Goal: Task Accomplishment & Management: Manage account settings

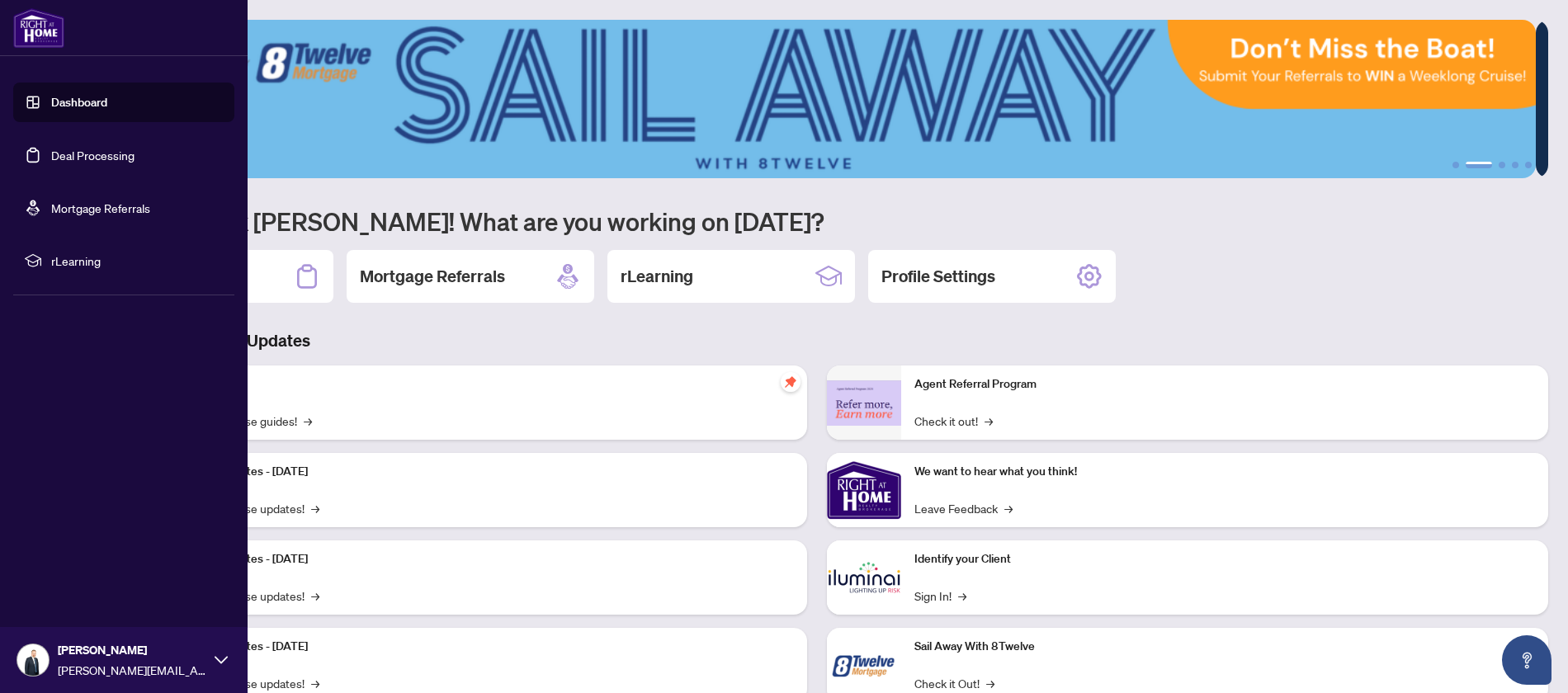
click at [88, 103] on link "Dashboard" at bounding box center [80, 102] width 56 height 15
click at [95, 157] on link "Deal Processing" at bounding box center [93, 155] width 83 height 15
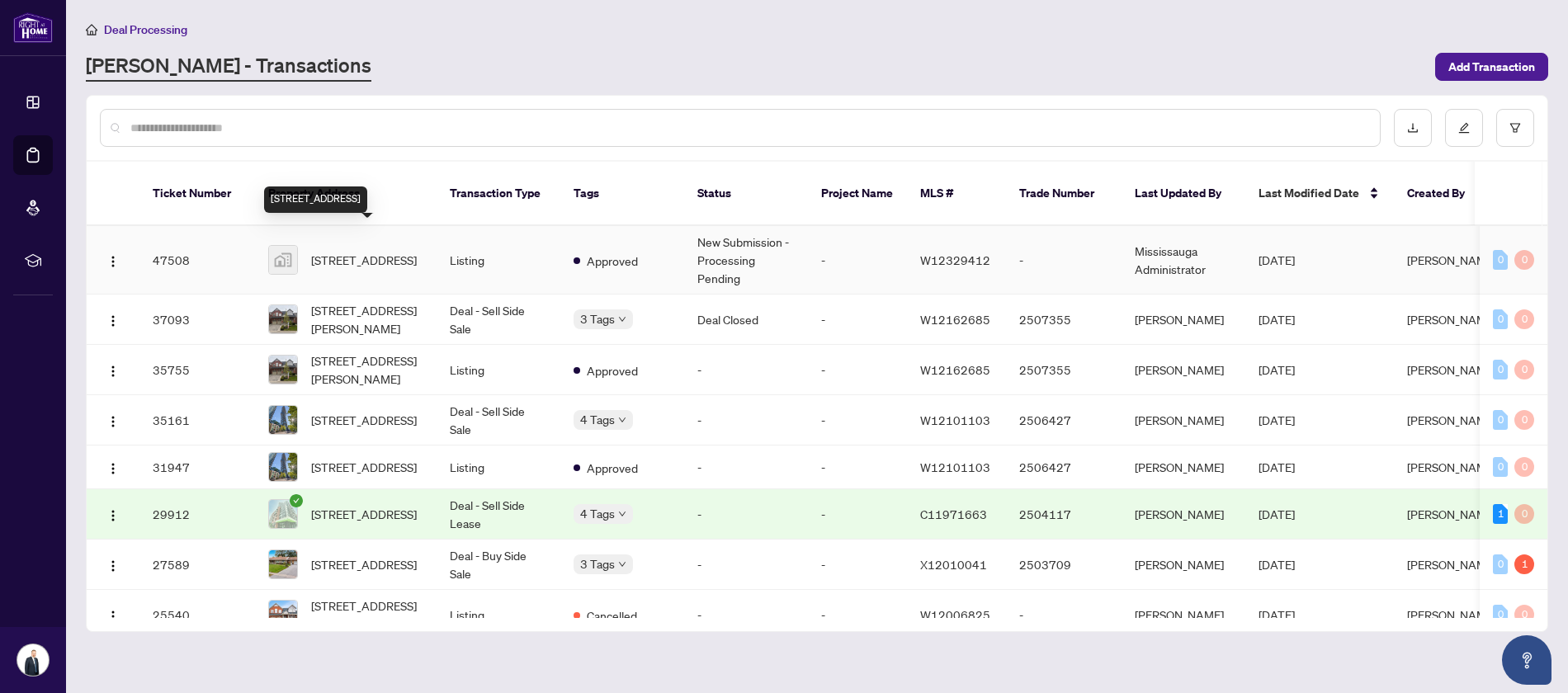
click at [356, 251] on span "[STREET_ADDRESS]" at bounding box center [364, 260] width 106 height 18
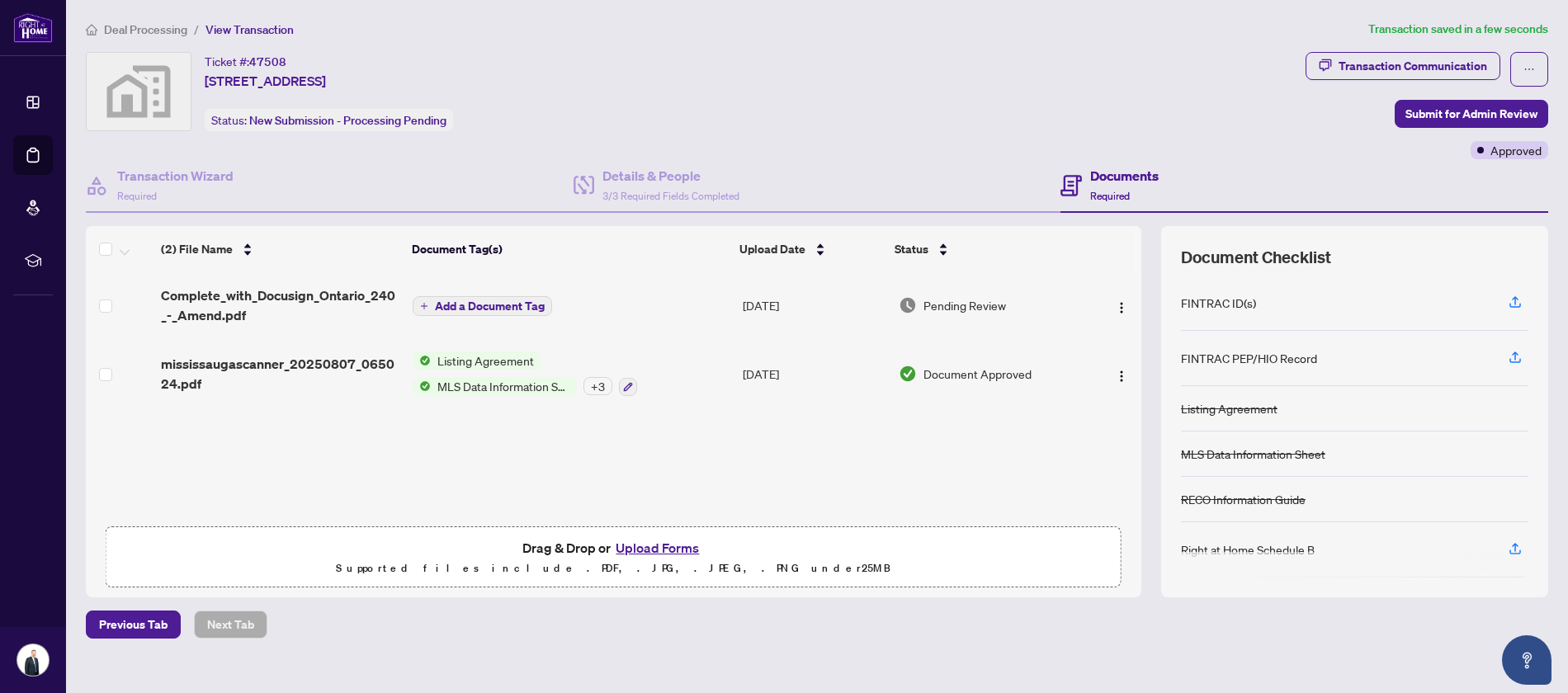
click at [468, 308] on span "Add a Document Tag" at bounding box center [489, 306] width 110 height 11
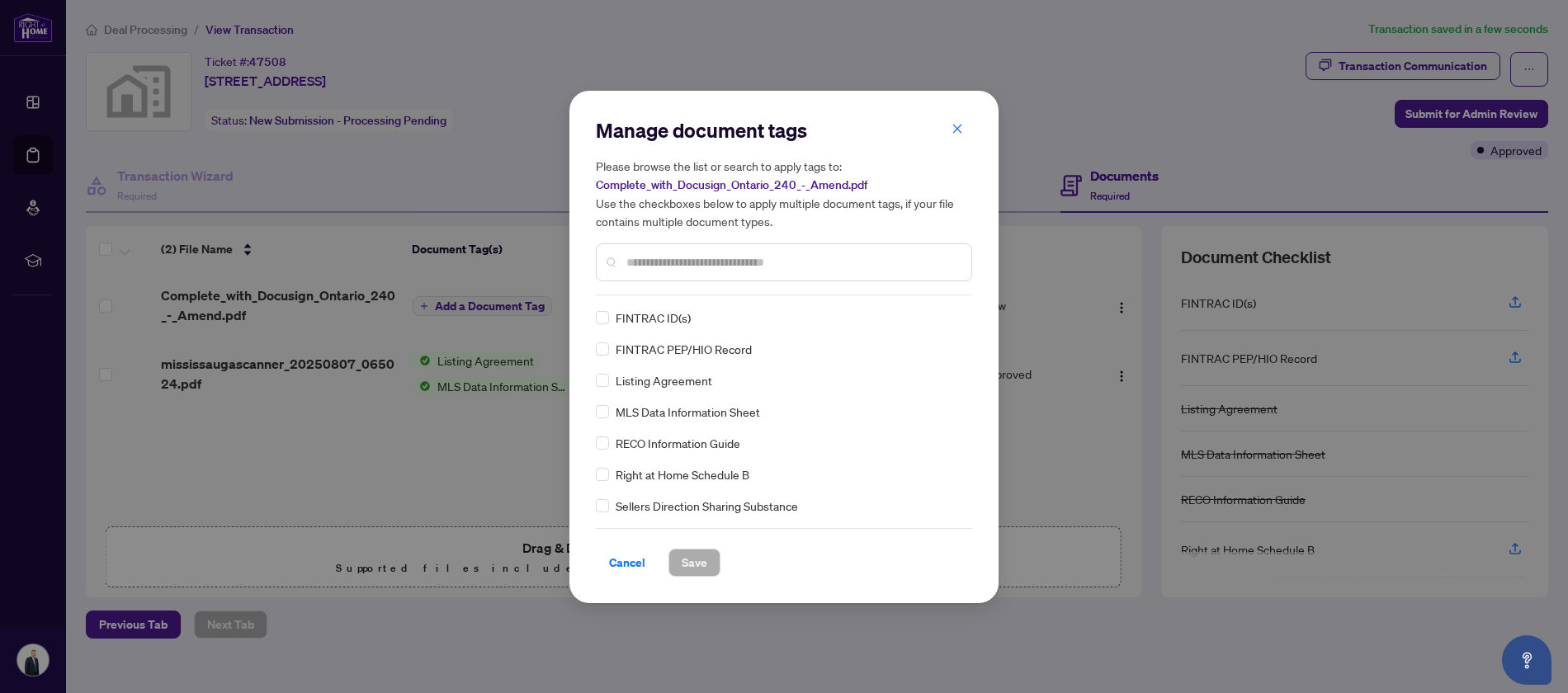
click at [654, 260] on input "text" at bounding box center [792, 262] width 331 height 18
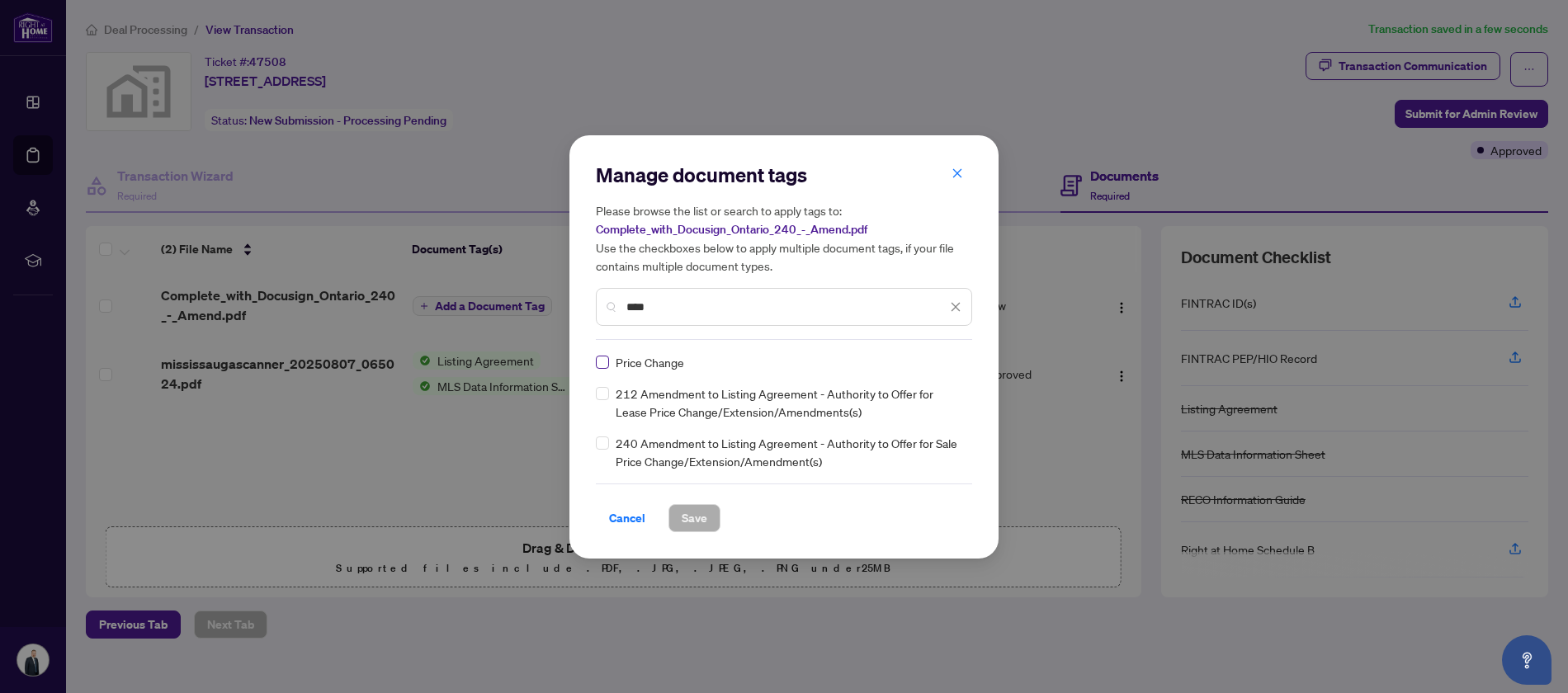
type input "****"
click at [700, 523] on span "Save" at bounding box center [694, 518] width 25 height 26
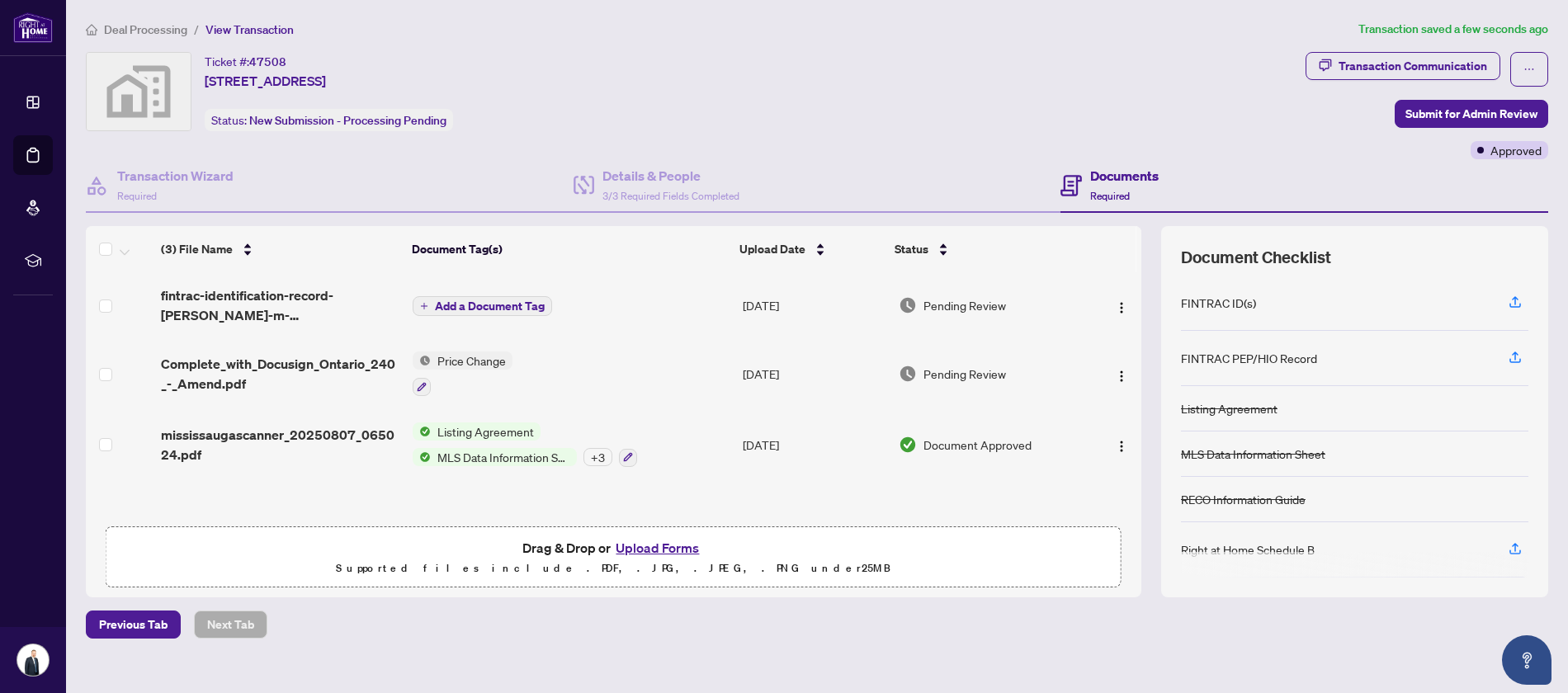
click at [475, 309] on span "Add a Document Tag" at bounding box center [489, 306] width 110 height 11
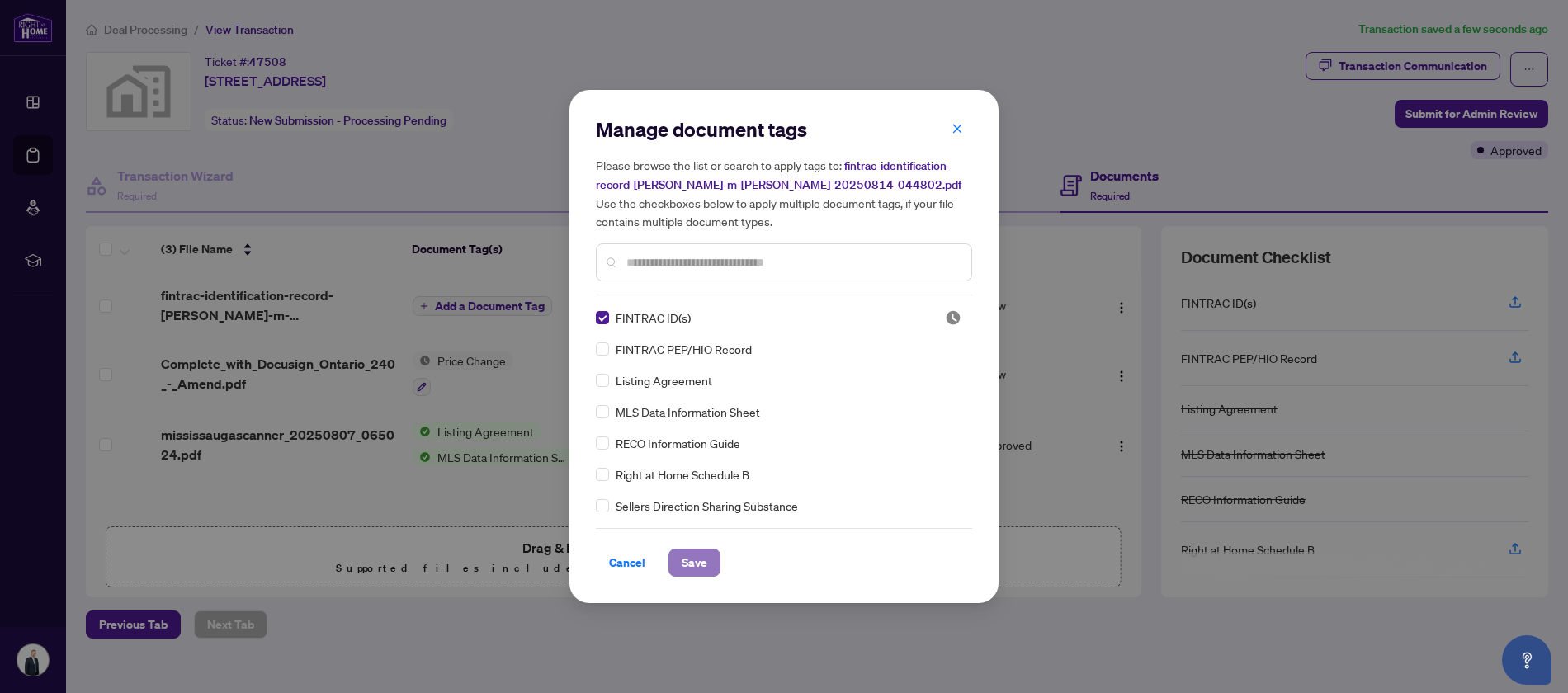
click at [696, 562] on span "Save" at bounding box center [694, 563] width 25 height 26
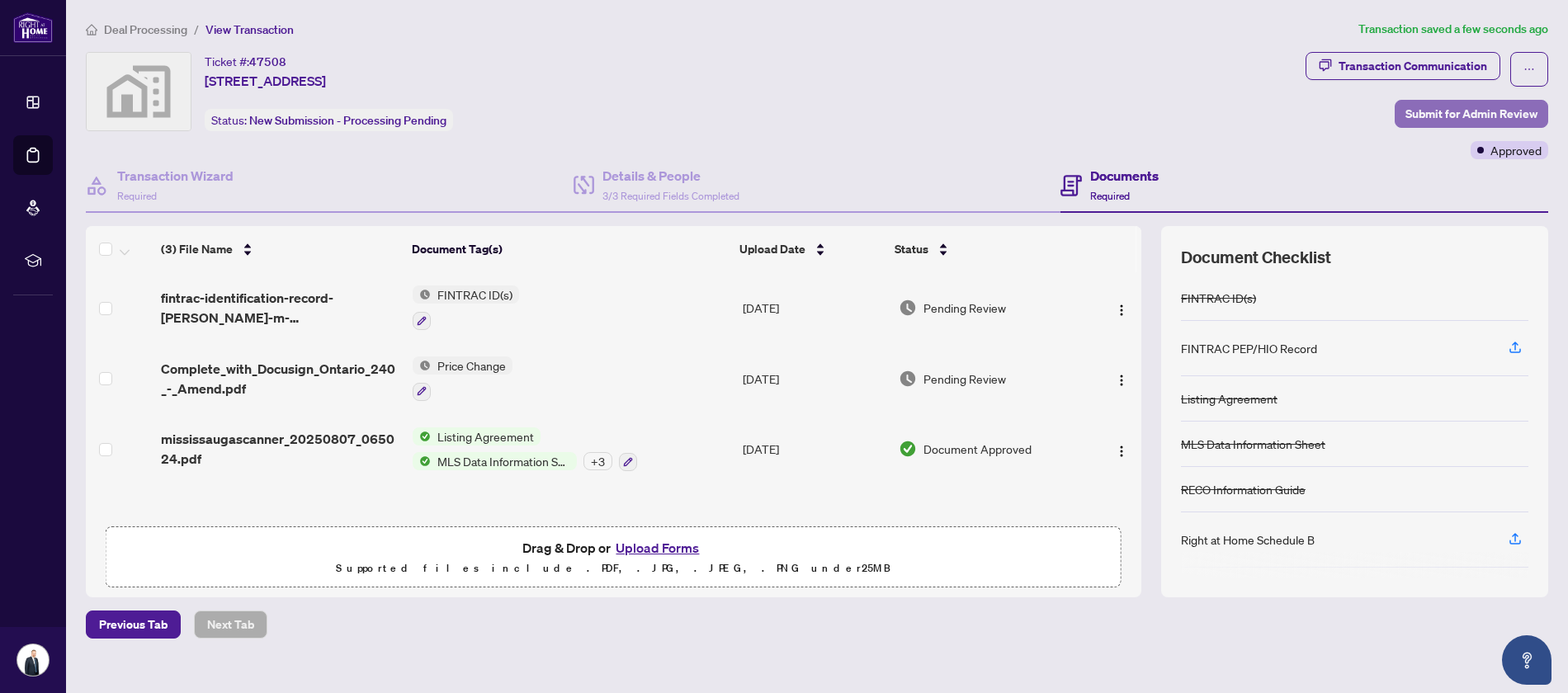
click at [1450, 113] on span "Submit for Admin Review" at bounding box center [1471, 114] width 132 height 26
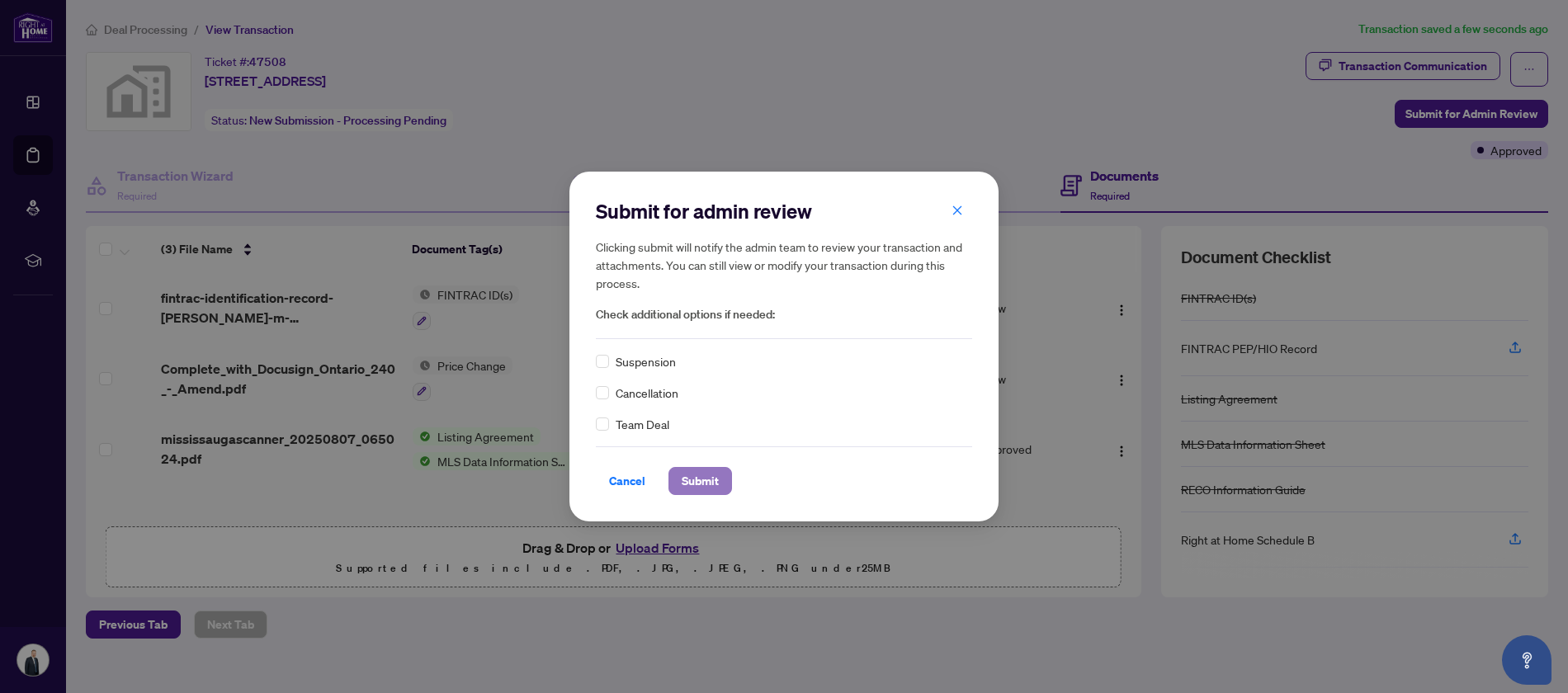
click at [686, 485] on span "Submit" at bounding box center [700, 481] width 37 height 26
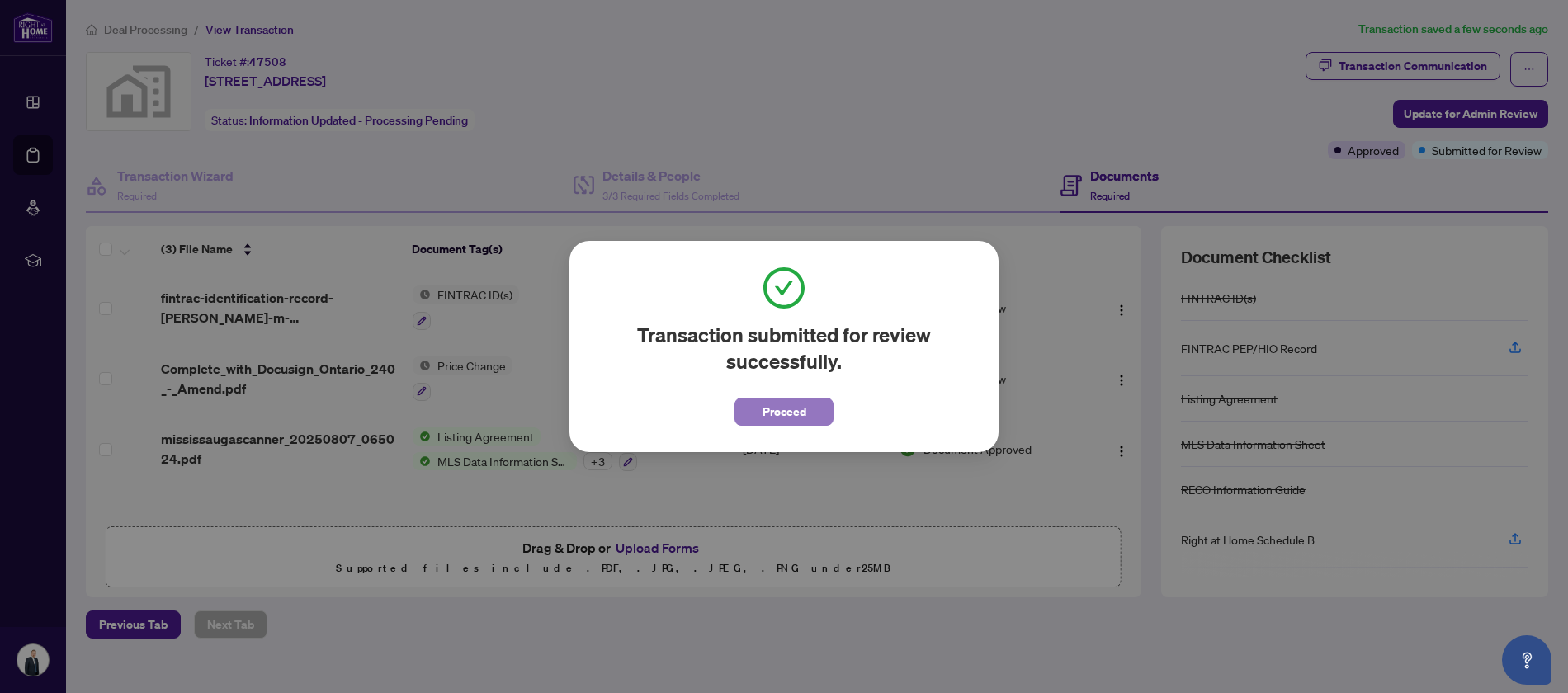
click at [799, 406] on span "Proceed" at bounding box center [784, 412] width 44 height 26
